Goal: Obtain resource: Obtain resource

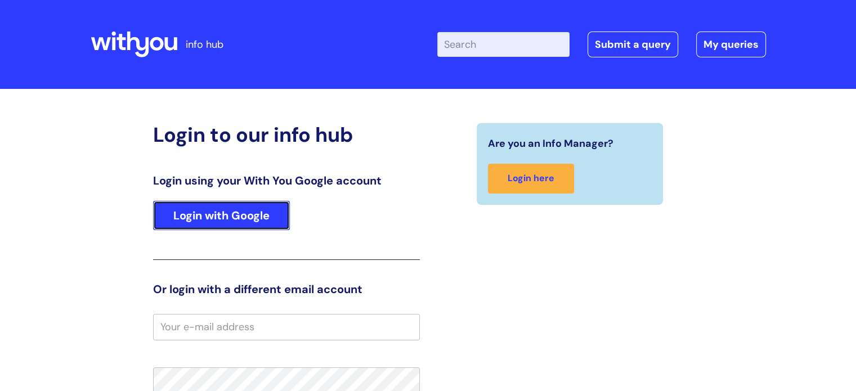
click at [196, 217] on link "Login with Google" at bounding box center [221, 215] width 137 height 29
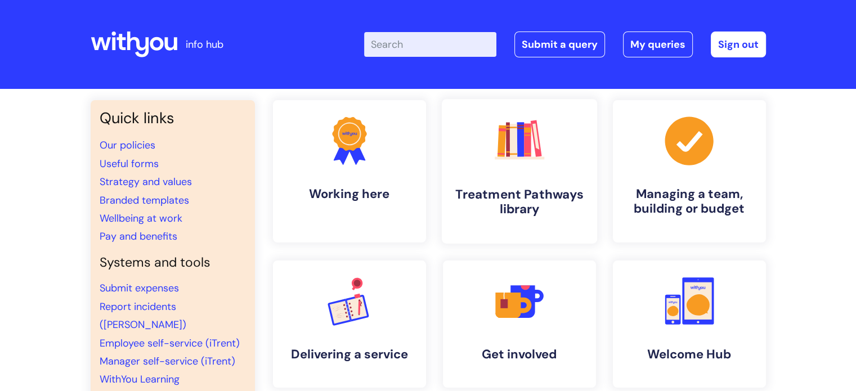
click at [518, 200] on h4 "Treatment Pathways library" at bounding box center [519, 202] width 137 height 30
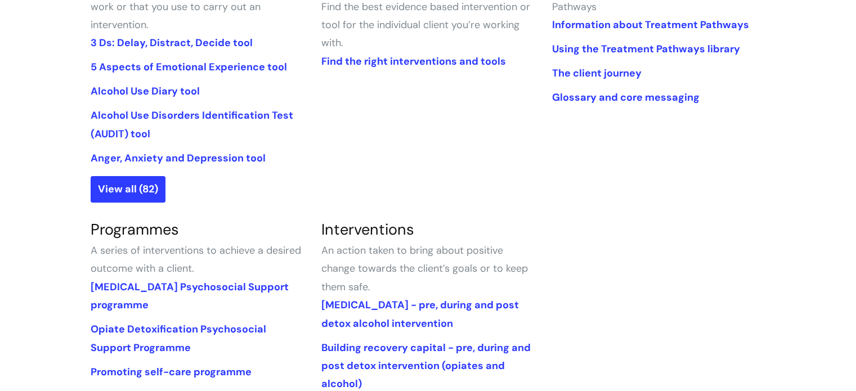
scroll to position [281, 0]
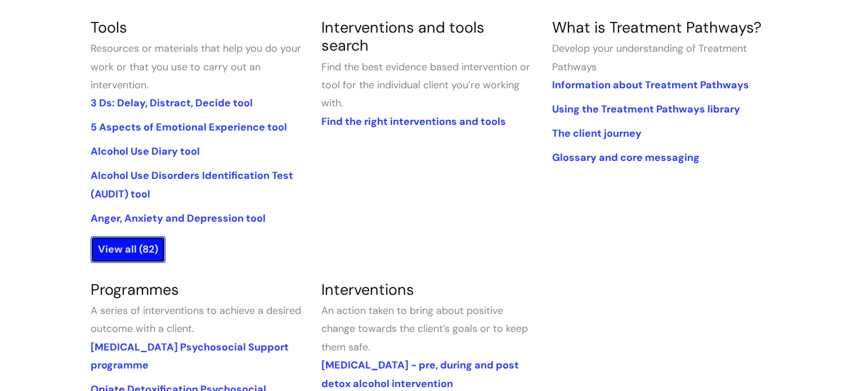
click at [138, 251] on link "View all (82)" at bounding box center [128, 249] width 75 height 26
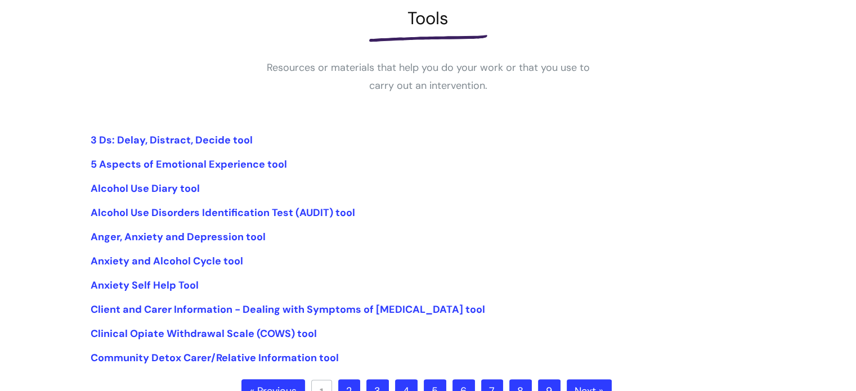
scroll to position [225, 0]
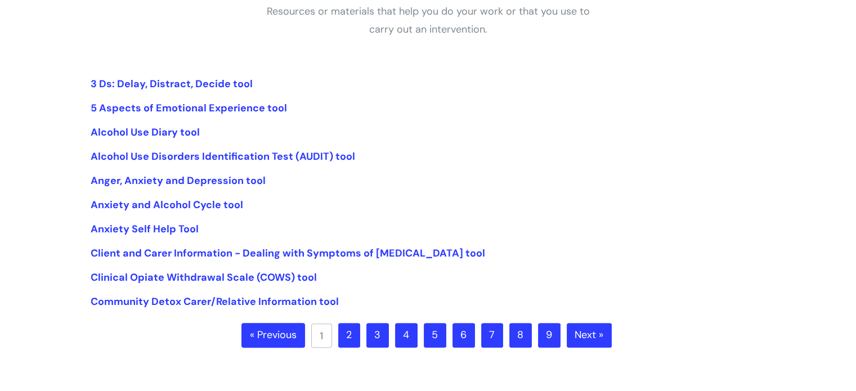
click at [349, 341] on link "2" at bounding box center [349, 335] width 22 height 25
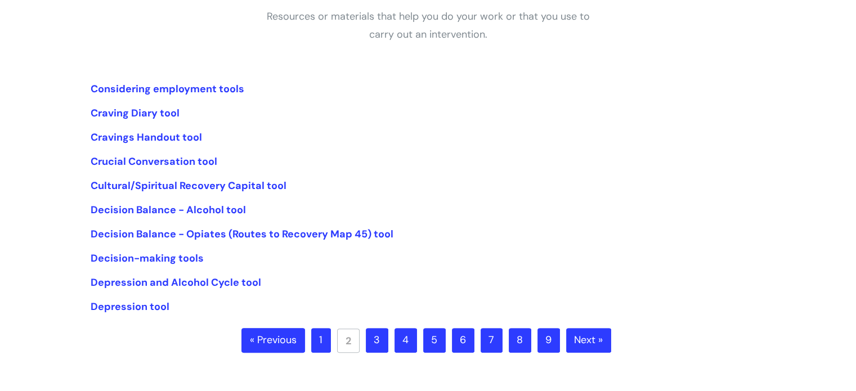
scroll to position [225, 0]
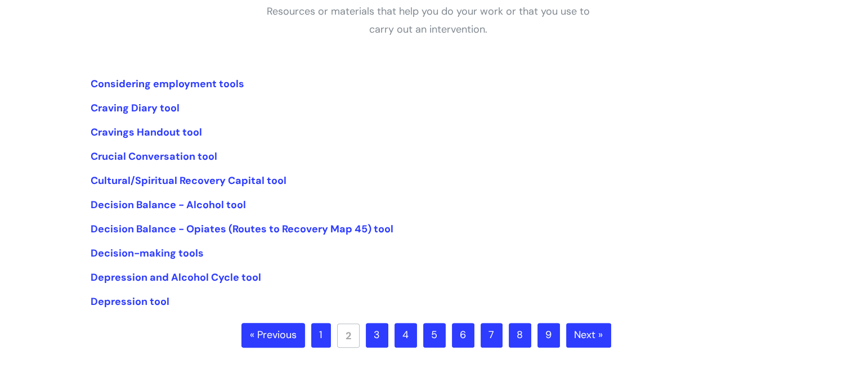
click at [377, 337] on link "3" at bounding box center [377, 335] width 23 height 25
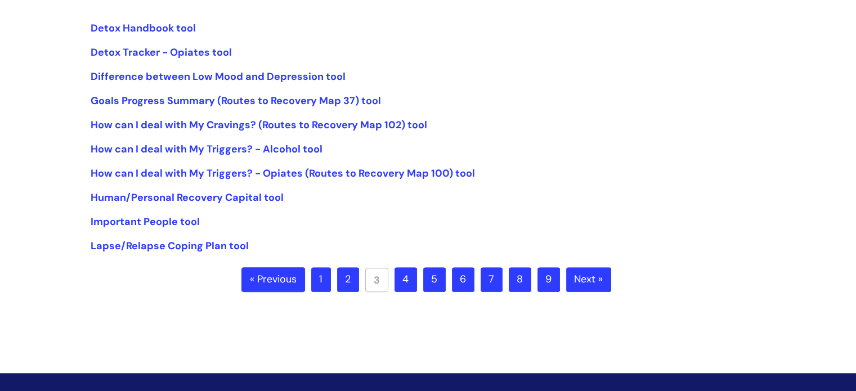
scroll to position [281, 0]
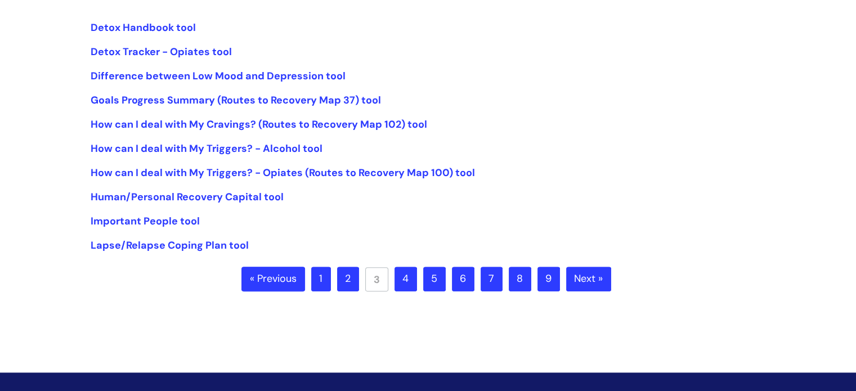
click at [406, 283] on link "4" at bounding box center [406, 279] width 23 height 25
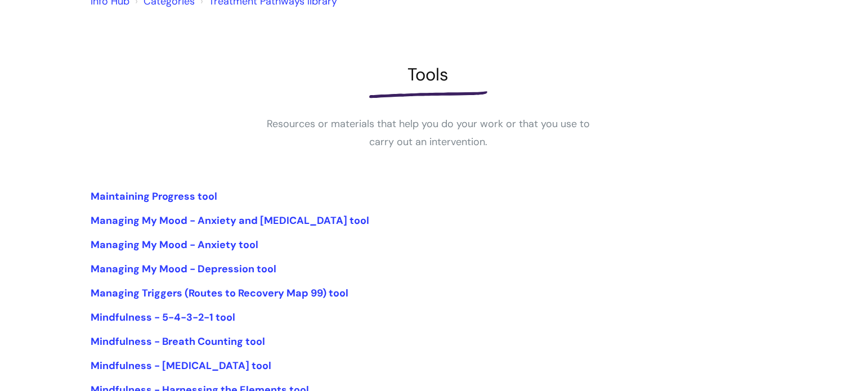
scroll to position [225, 0]
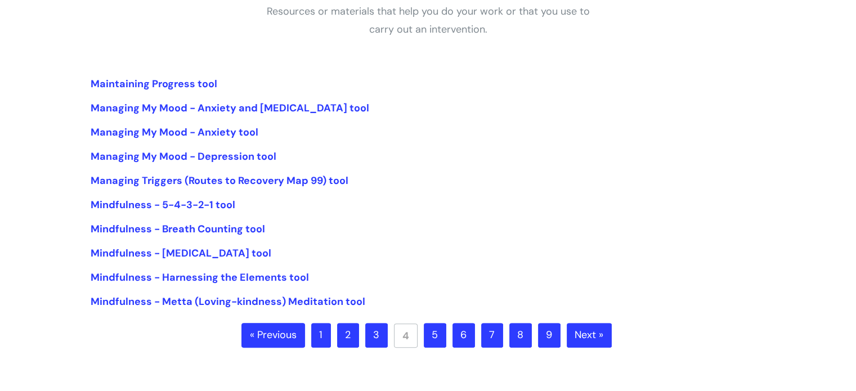
click at [432, 341] on link "5" at bounding box center [435, 335] width 23 height 25
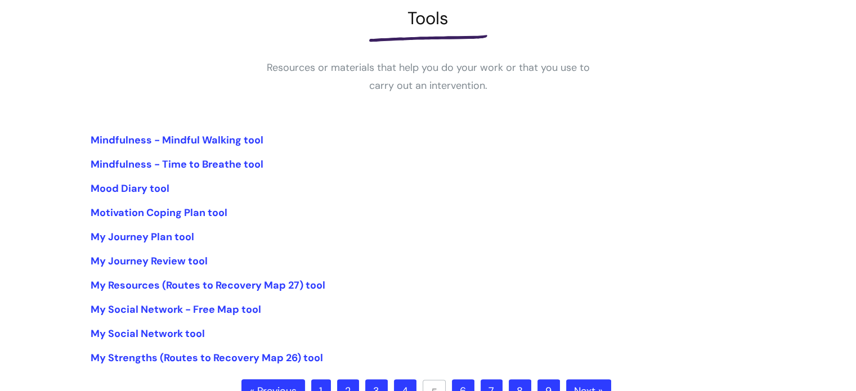
scroll to position [225, 0]
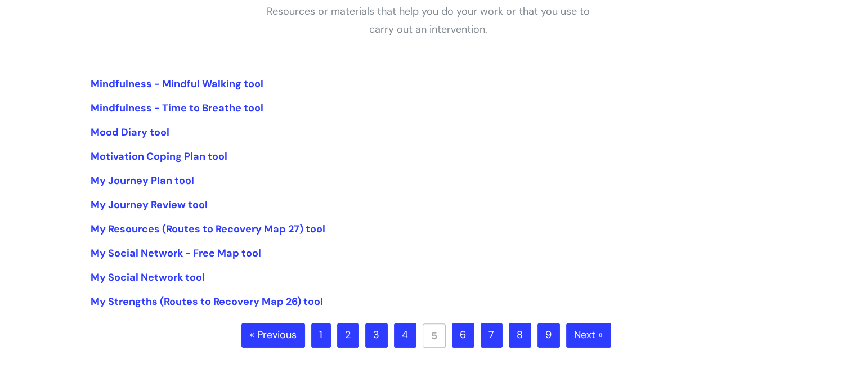
click at [461, 340] on link "6" at bounding box center [463, 335] width 23 height 25
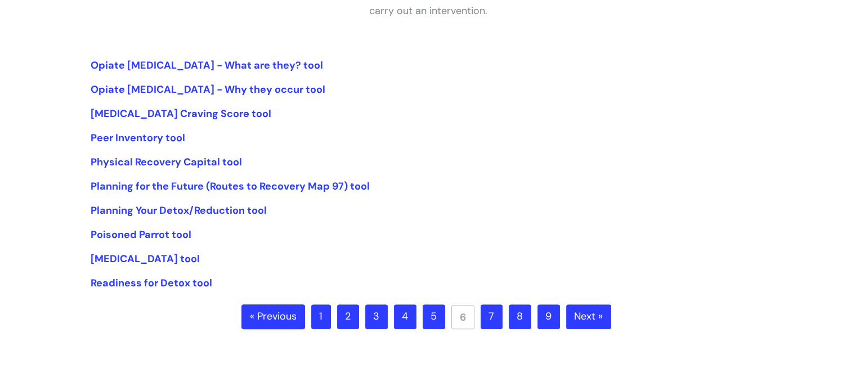
scroll to position [281, 0]
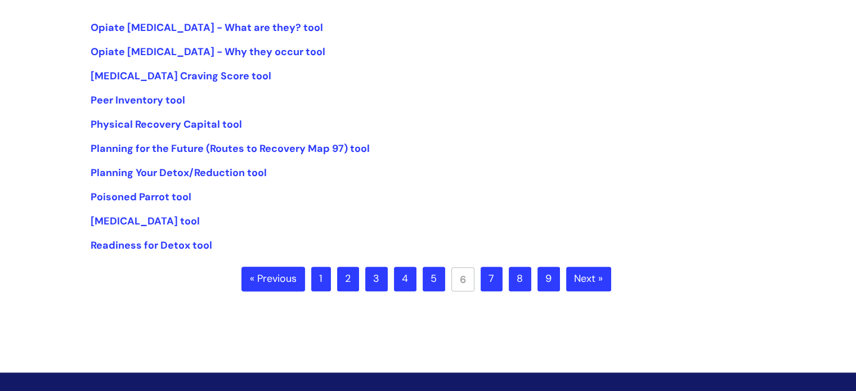
click at [491, 280] on link "7" at bounding box center [492, 279] width 22 height 25
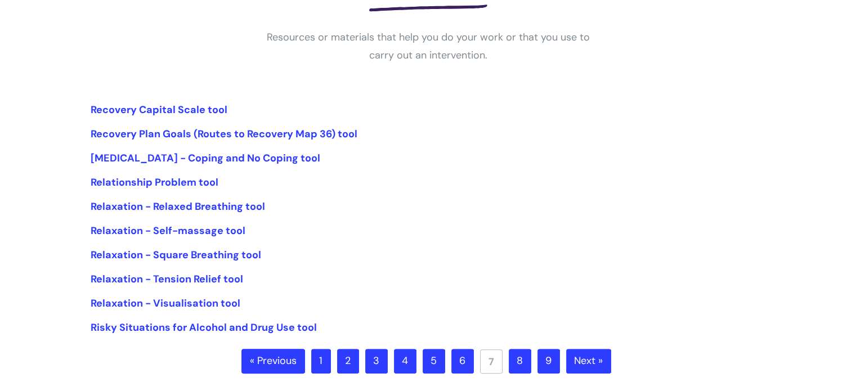
scroll to position [225, 0]
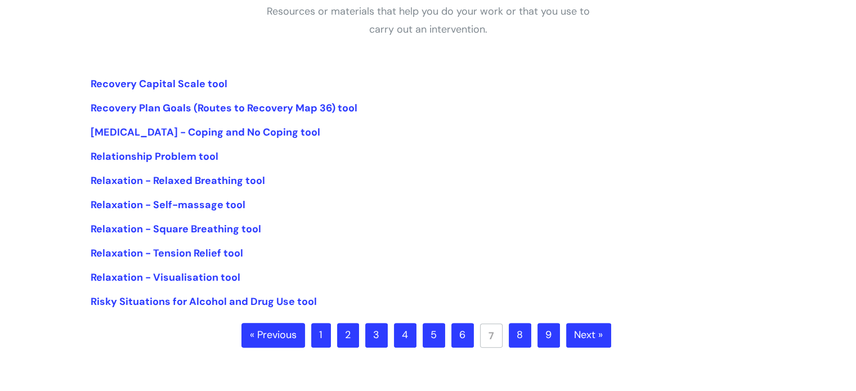
click at [517, 339] on link "8" at bounding box center [520, 335] width 23 height 25
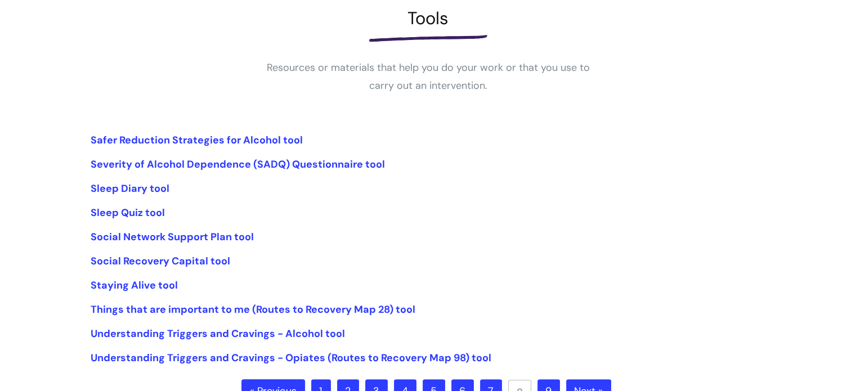
scroll to position [225, 0]
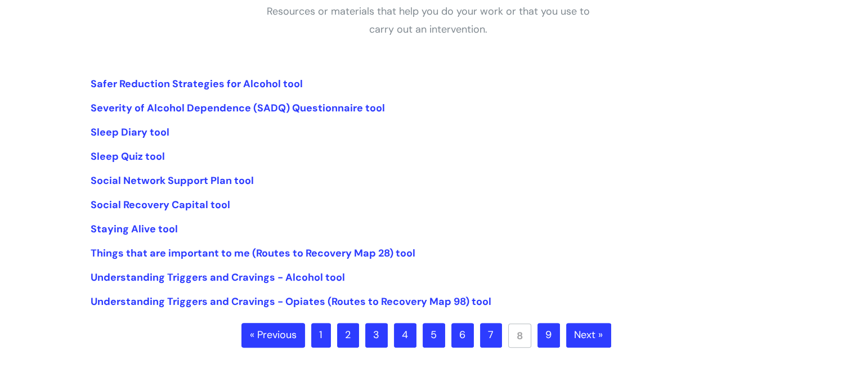
click at [550, 341] on link "9" at bounding box center [549, 335] width 23 height 25
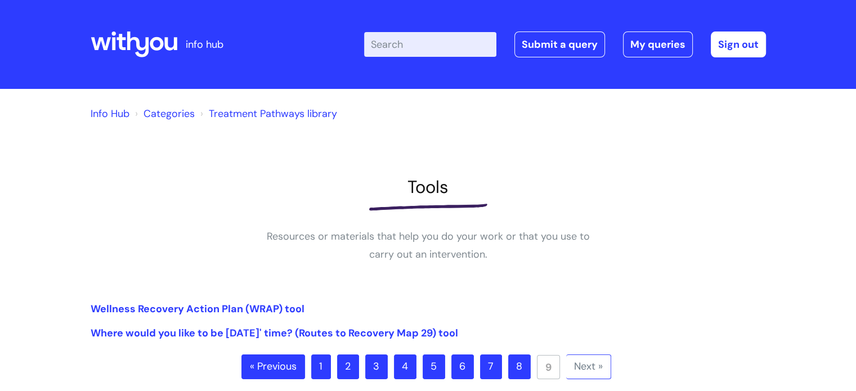
click at [520, 371] on link "8" at bounding box center [519, 367] width 23 height 25
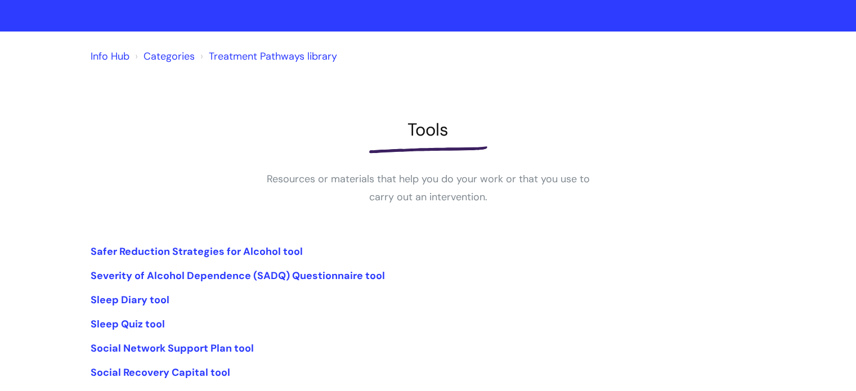
scroll to position [338, 0]
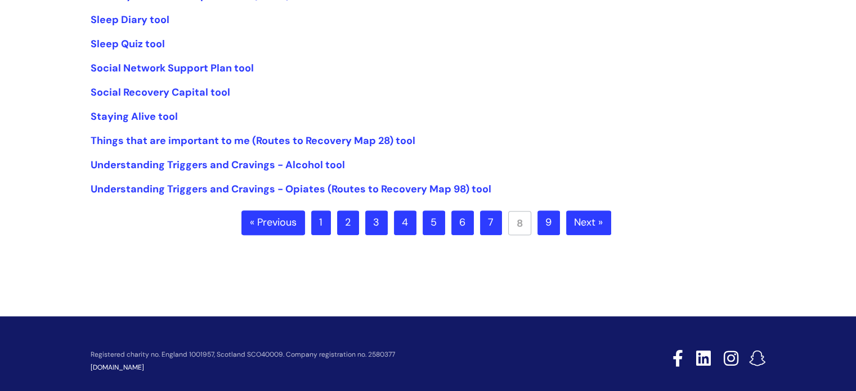
click at [488, 218] on link "7" at bounding box center [491, 223] width 22 height 25
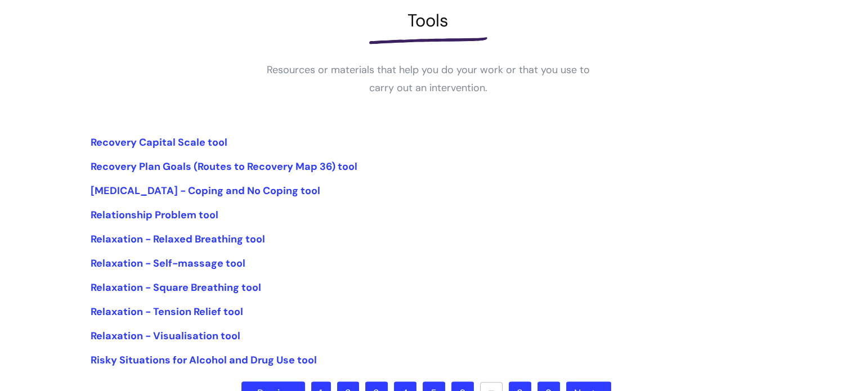
scroll to position [169, 0]
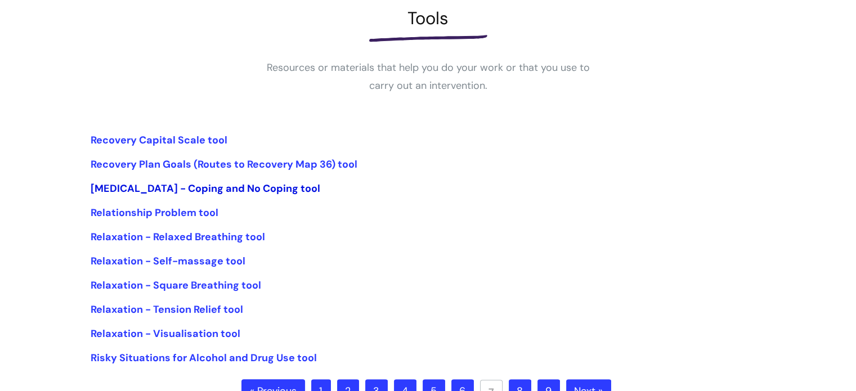
click at [158, 191] on link "[MEDICAL_DATA] - Coping and No Coping tool" at bounding box center [206, 189] width 230 height 14
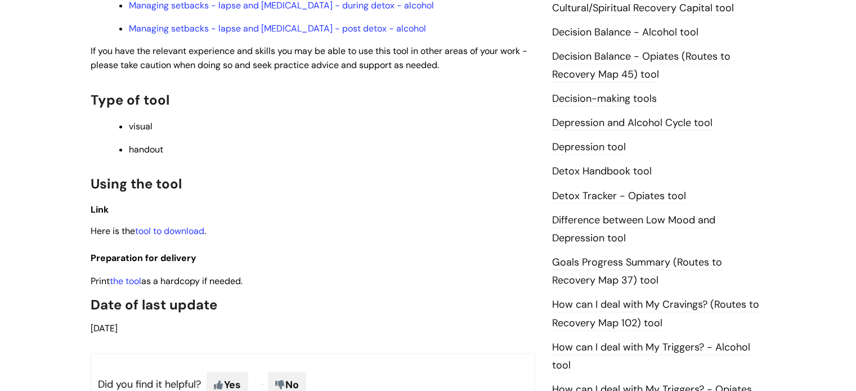
scroll to position [563, 0]
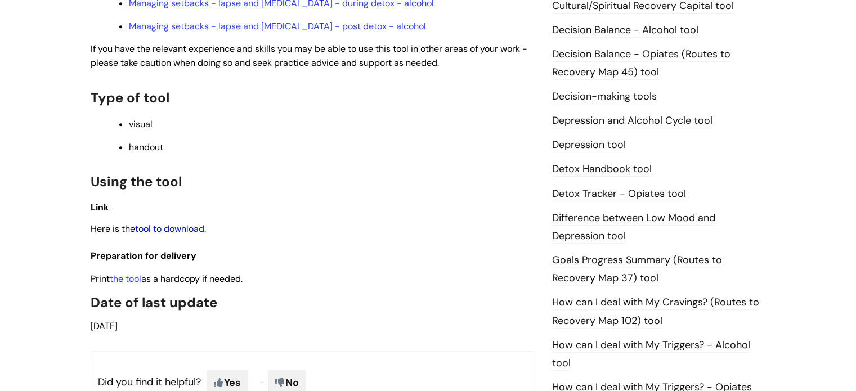
click at [184, 223] on link "tool to download" at bounding box center [169, 229] width 69 height 12
